Goal: Information Seeking & Learning: Learn about a topic

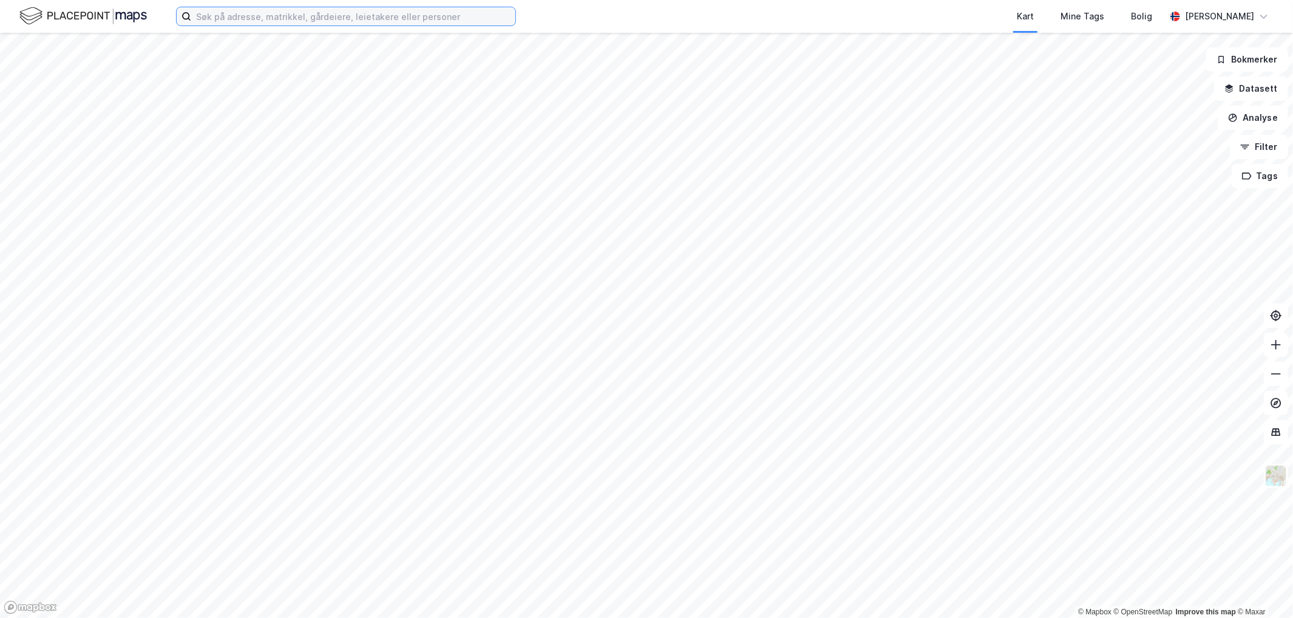
click at [248, 18] on input at bounding box center [353, 16] width 324 height 18
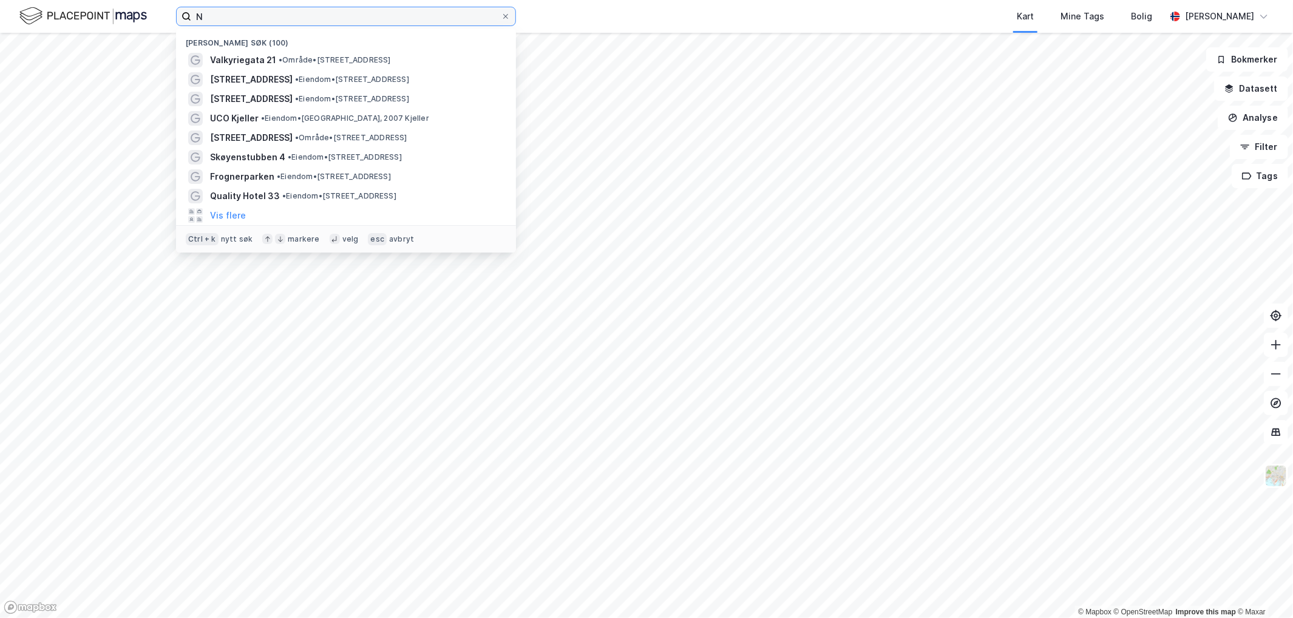
type input "N"
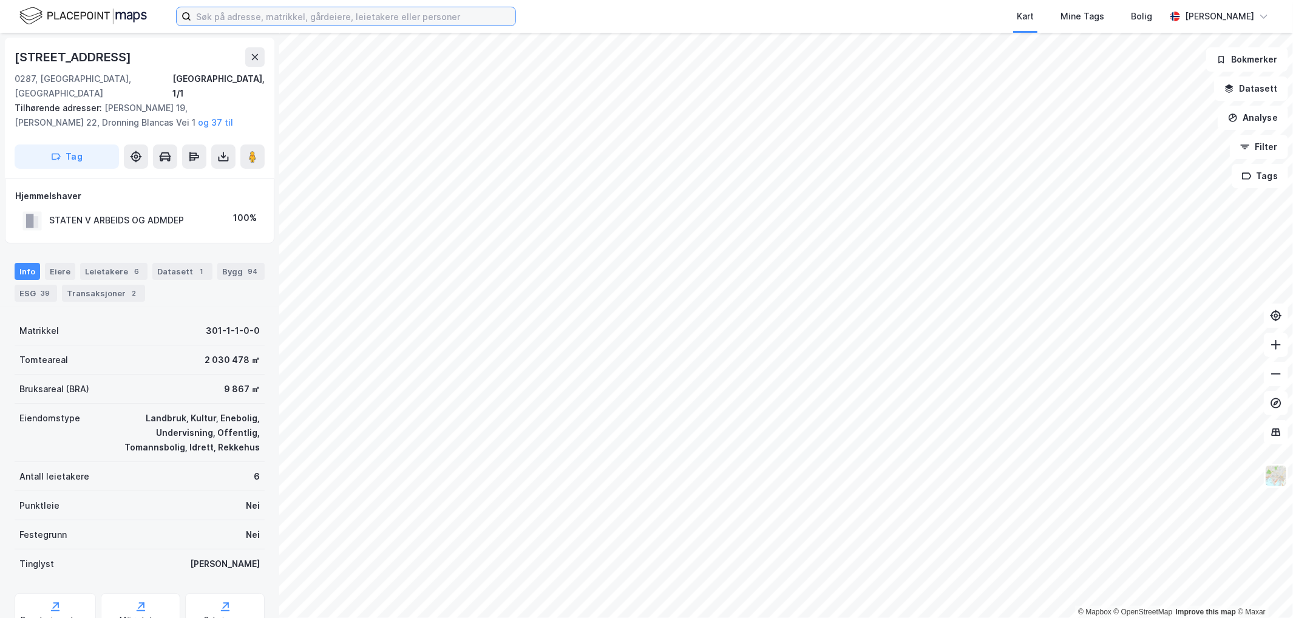
click at [366, 16] on input at bounding box center [353, 16] width 324 height 18
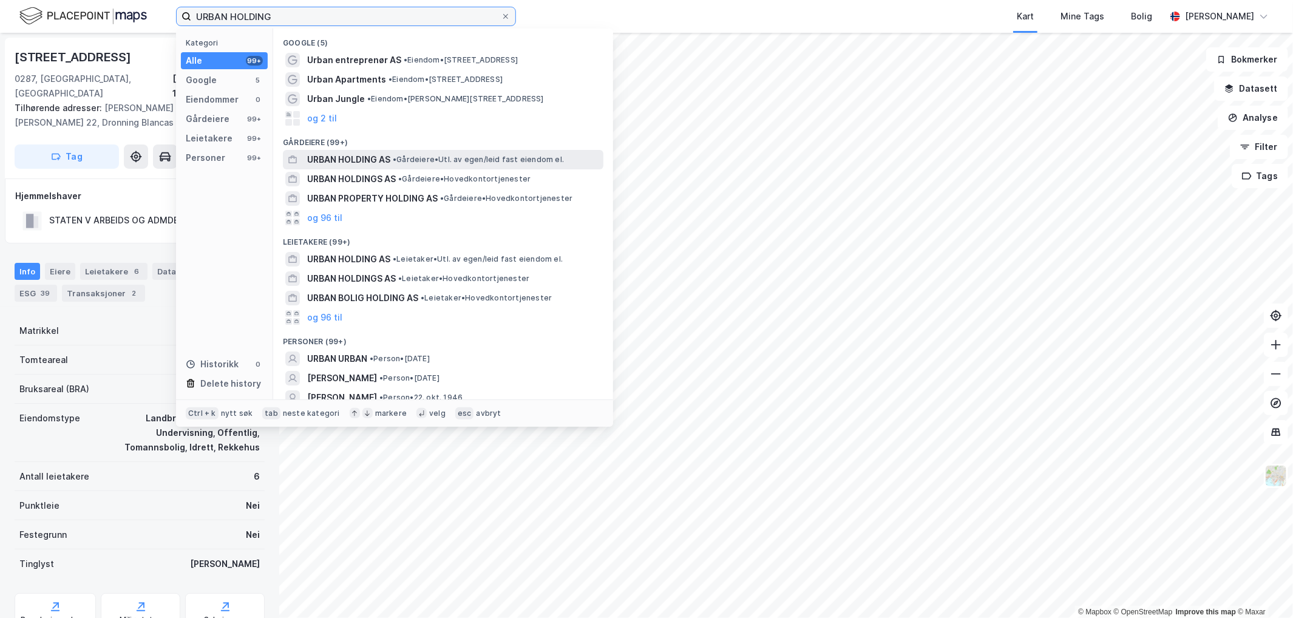
type input "URBAN HOLDING"
click at [396, 161] on span "•" at bounding box center [395, 159] width 4 height 9
